Goal: Information Seeking & Learning: Learn about a topic

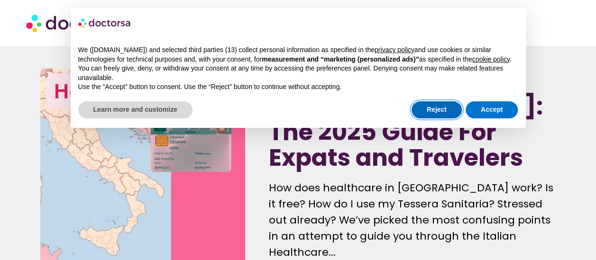
click at [440, 109] on button "Reject" at bounding box center [436, 109] width 50 height 17
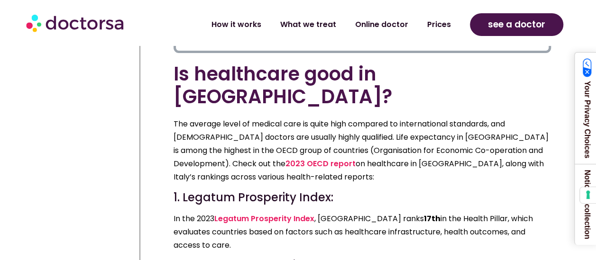
scroll to position [1754, 0]
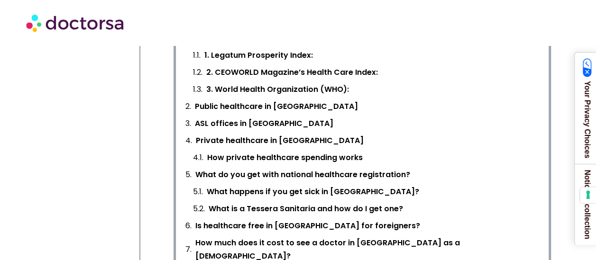
scroll to position [427, 0]
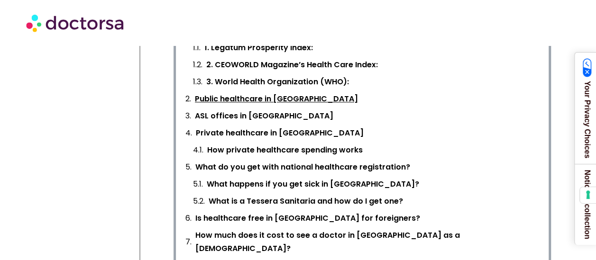
click at [241, 95] on link "Public healthcare in [GEOGRAPHIC_DATA]" at bounding box center [276, 98] width 163 height 13
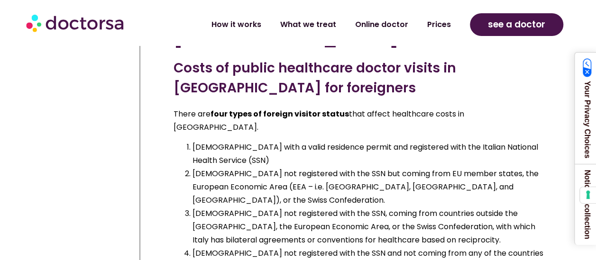
scroll to position [5543, 0]
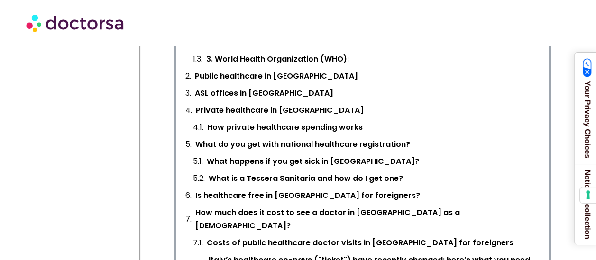
scroll to position [427, 0]
